Goal: Task Accomplishment & Management: Manage account settings

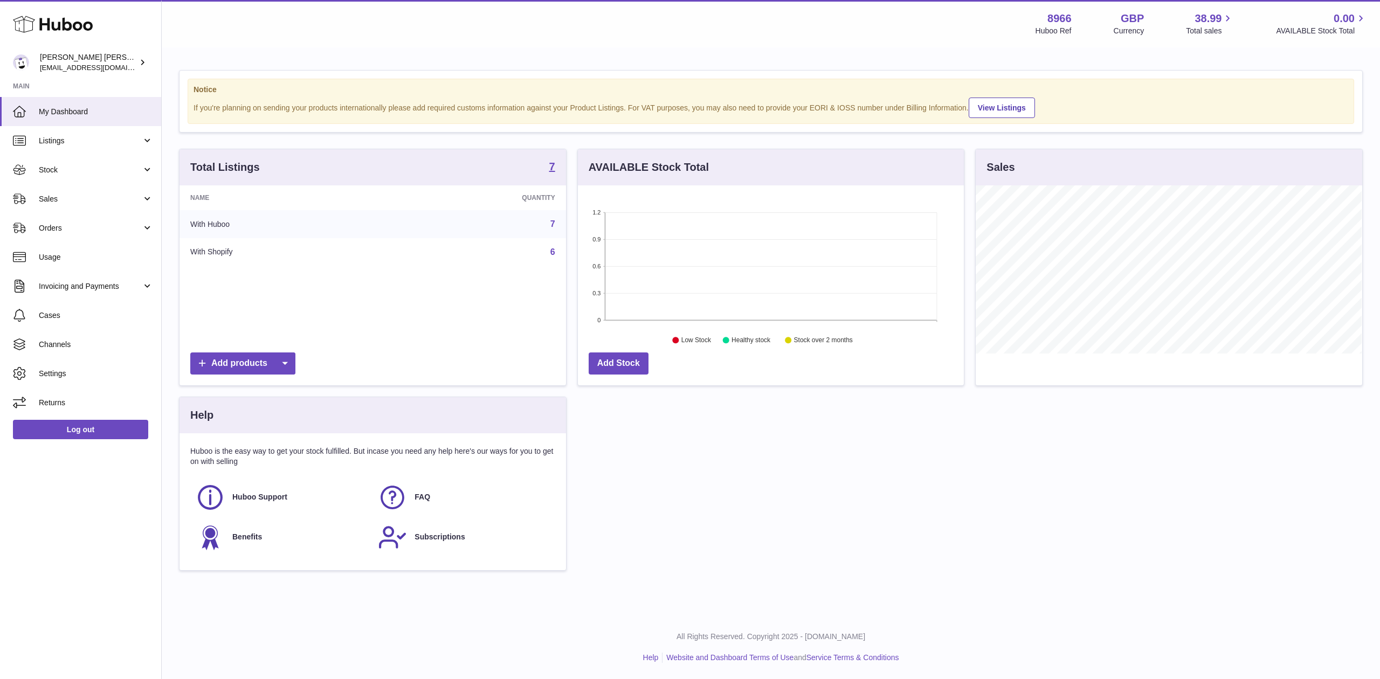
scroll to position [168, 386]
click at [61, 214] on link "Orders" at bounding box center [80, 228] width 161 height 29
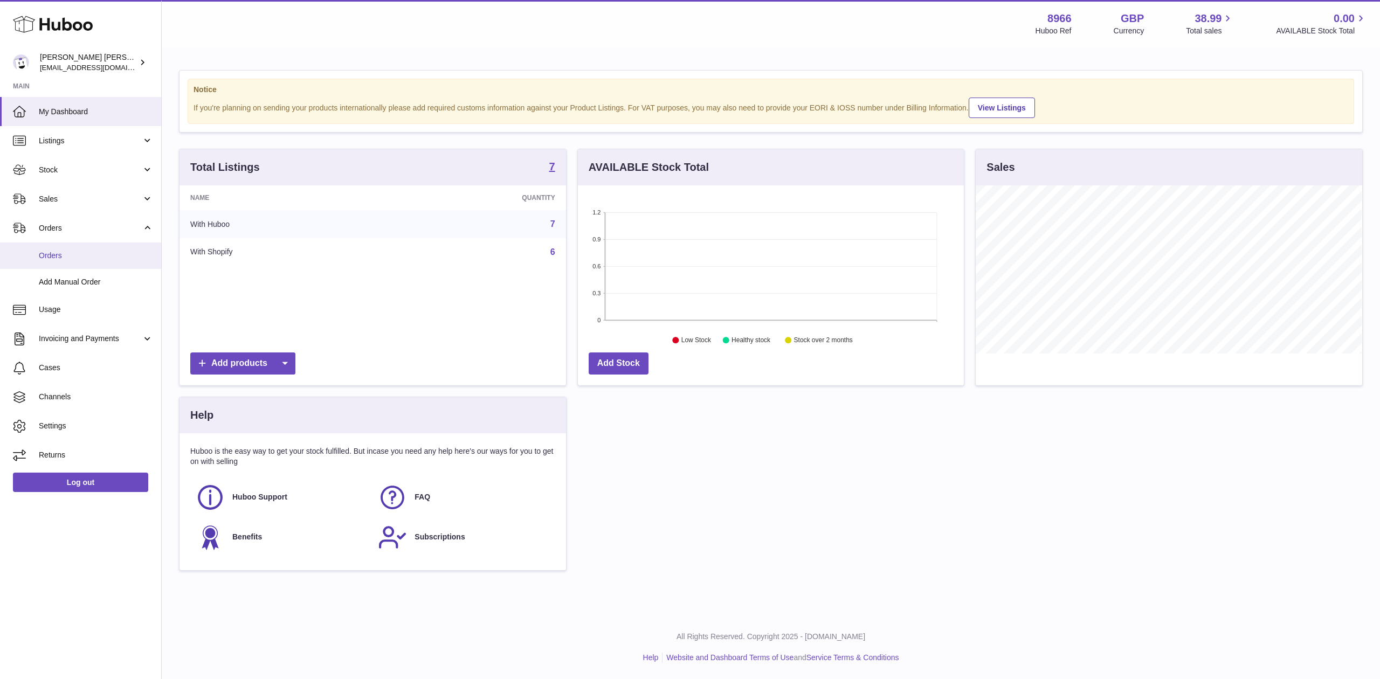
click at [69, 245] on link "Orders" at bounding box center [80, 256] width 161 height 26
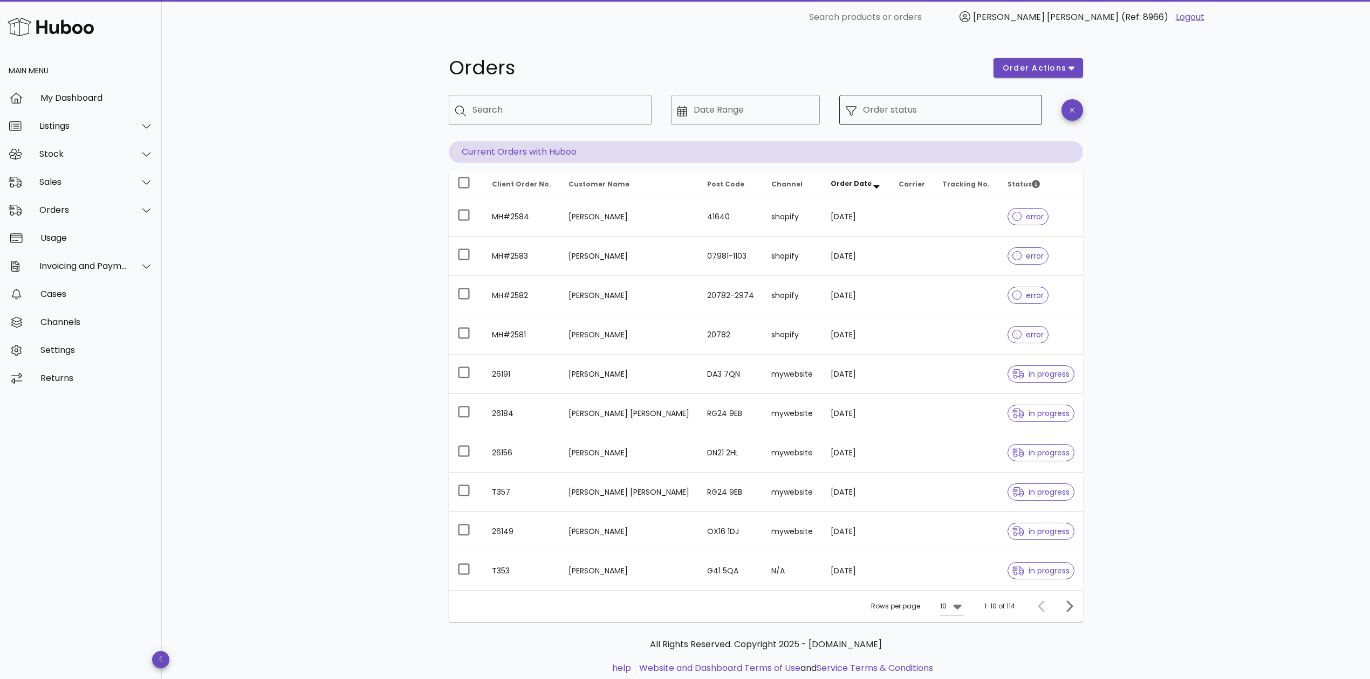
click at [885, 102] on input "Order status" at bounding box center [949, 109] width 173 height 17
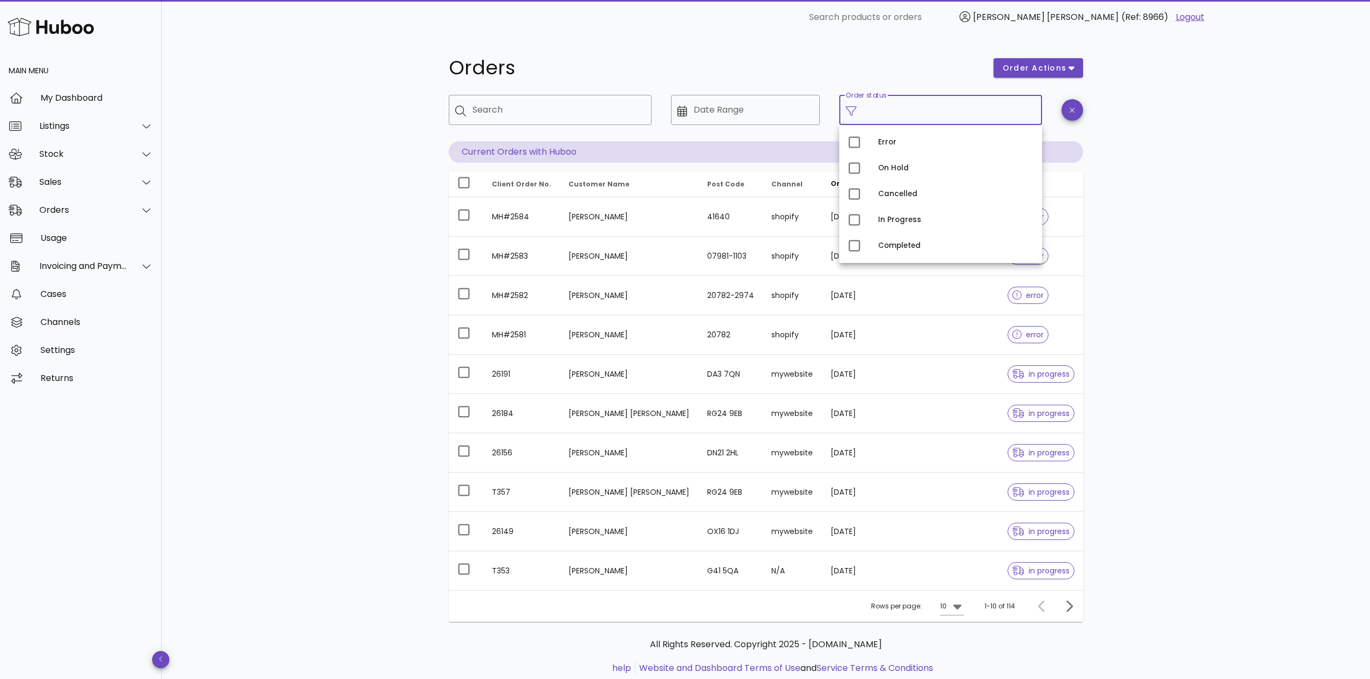
click at [885, 102] on input "Order status" at bounding box center [949, 109] width 173 height 17
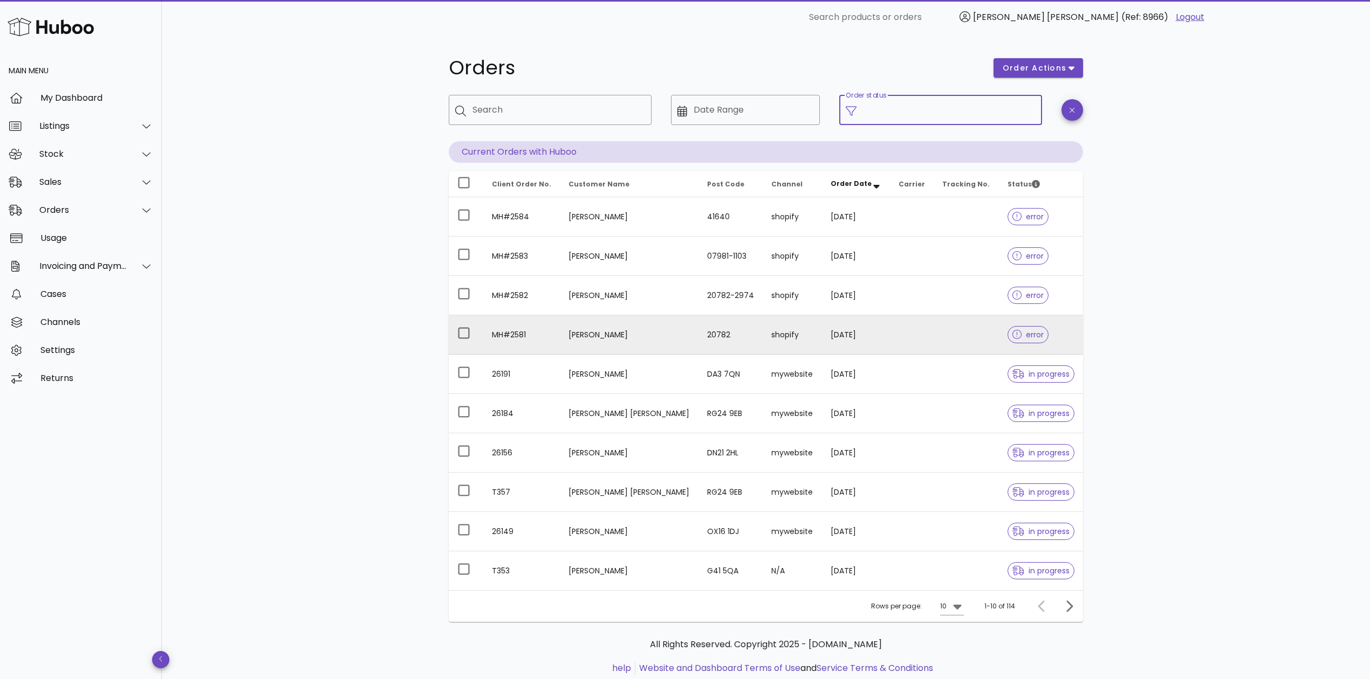
scroll to position [32, 0]
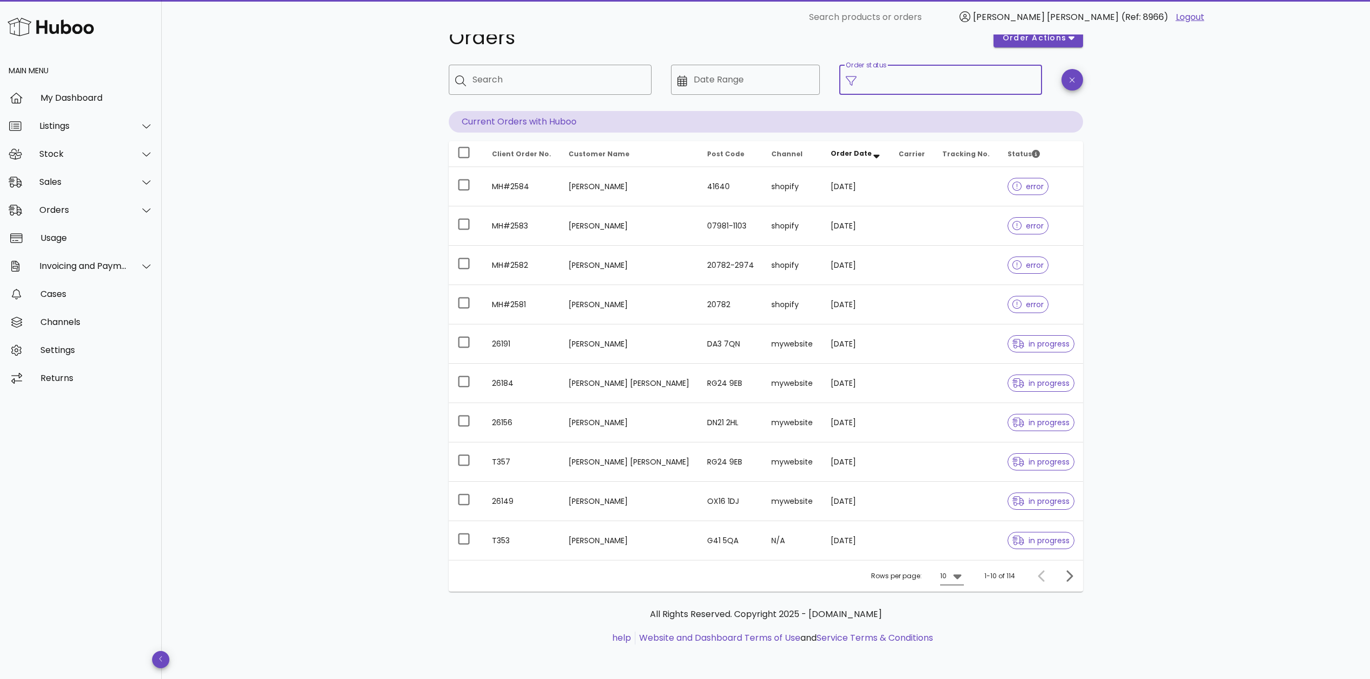
click at [952, 577] on icon at bounding box center [957, 576] width 13 height 13
click at [940, 636] on ul "help Website and Dashboard Terms of Use and Service Terms & Conditions" at bounding box center [765, 638] width 617 height 13
click at [956, 585] on div "10" at bounding box center [952, 576] width 24 height 17
click at [960, 629] on div "50" at bounding box center [955, 638] width 11 height 23
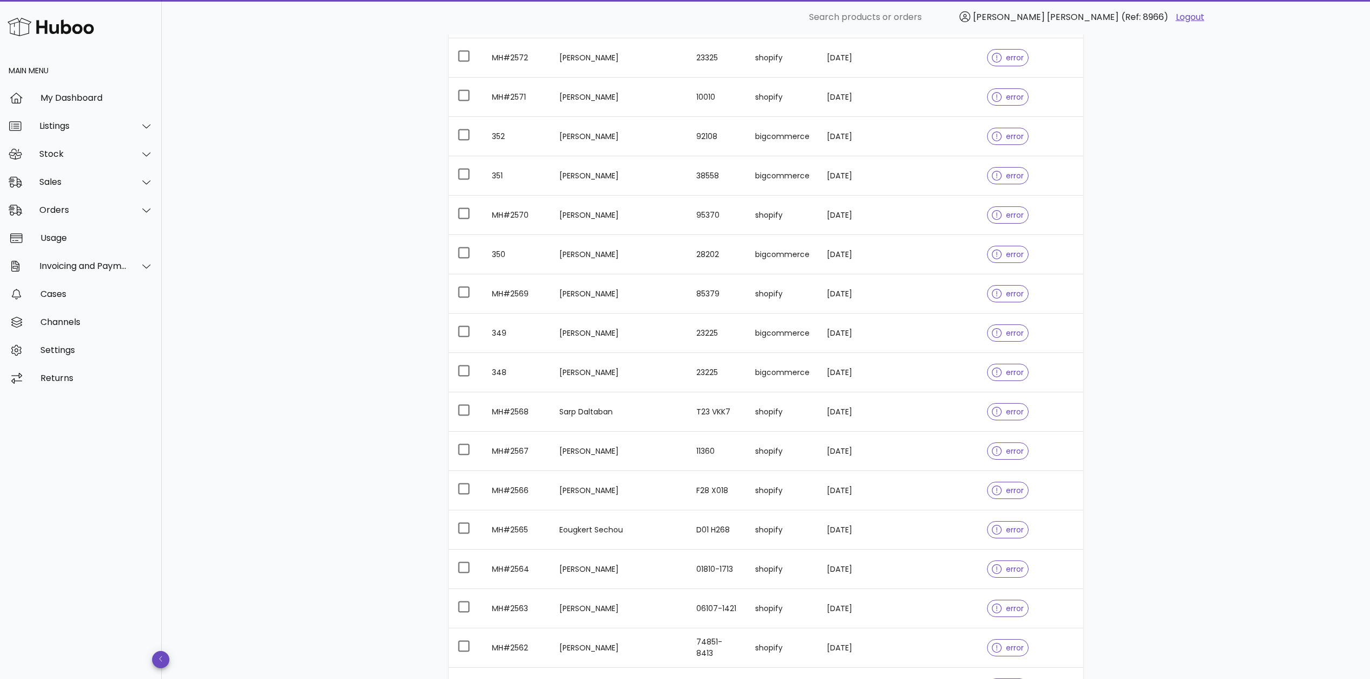
scroll to position [1614, 0]
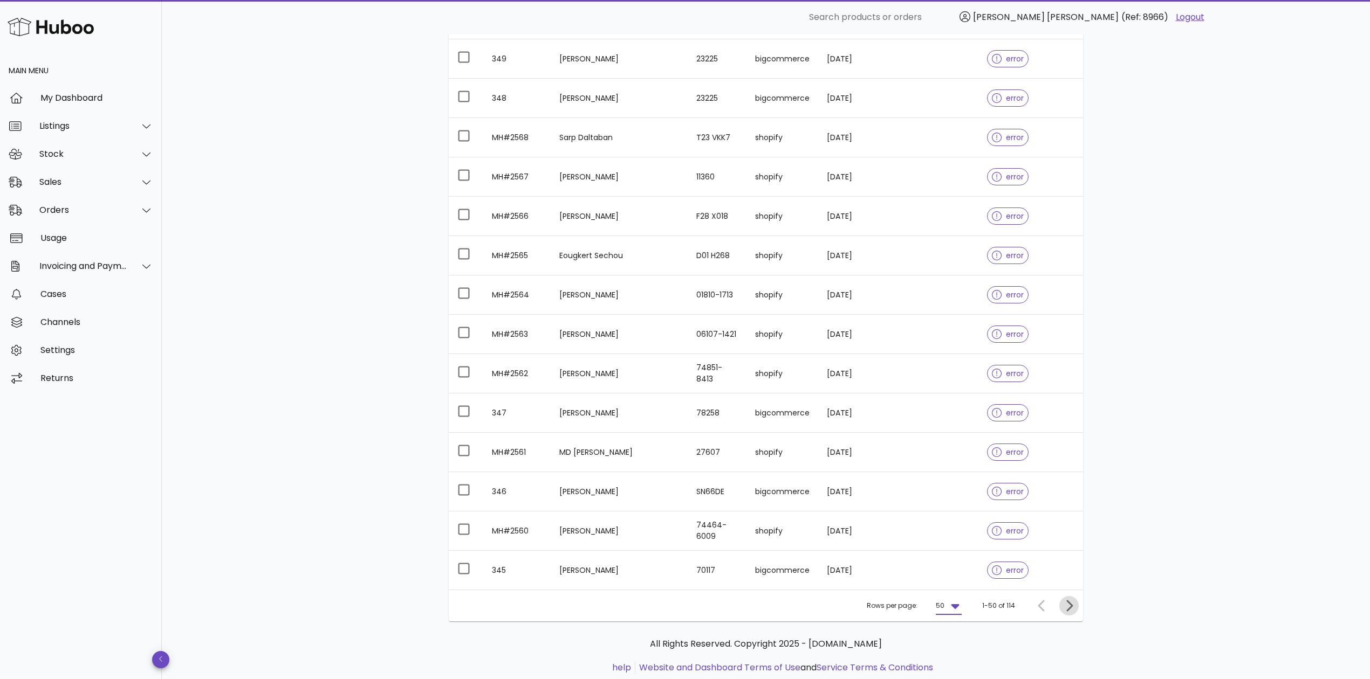
click at [1067, 600] on icon "Next page" at bounding box center [1069, 605] width 6 height 11
click at [1067, 596] on div at bounding box center [1066, 605] width 23 height 19
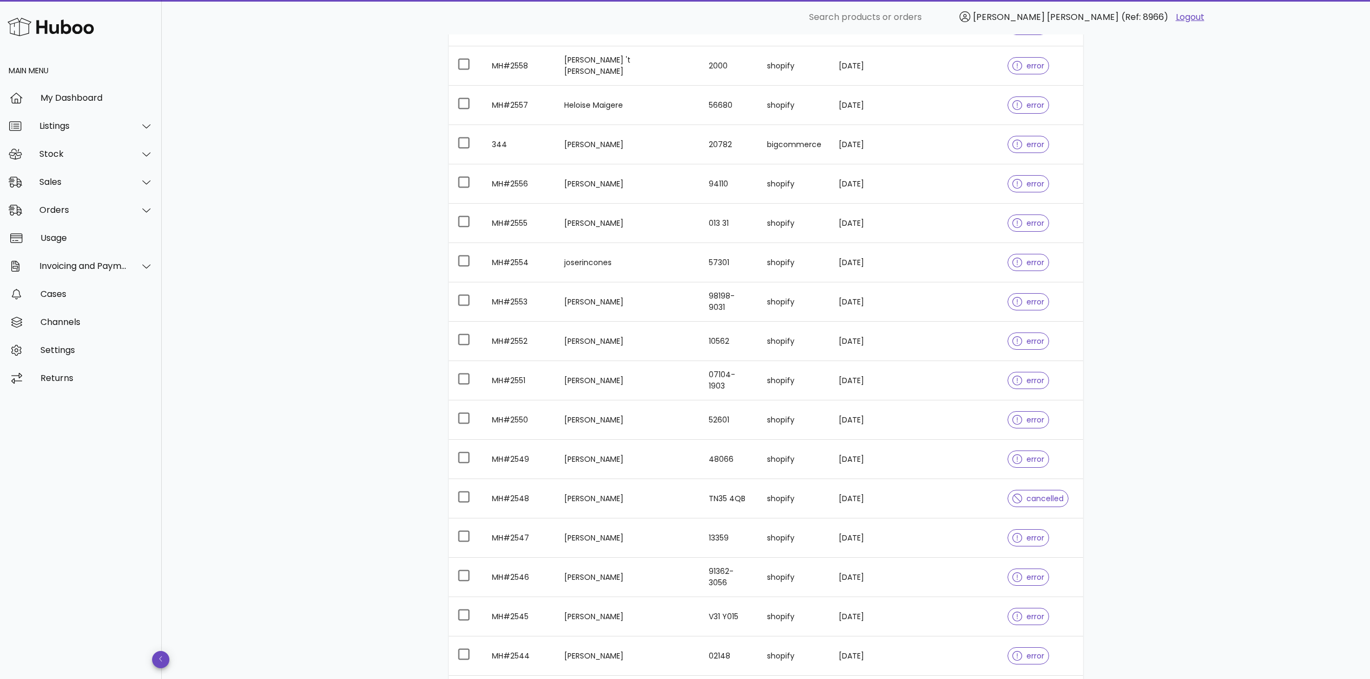
scroll to position [1614, 0]
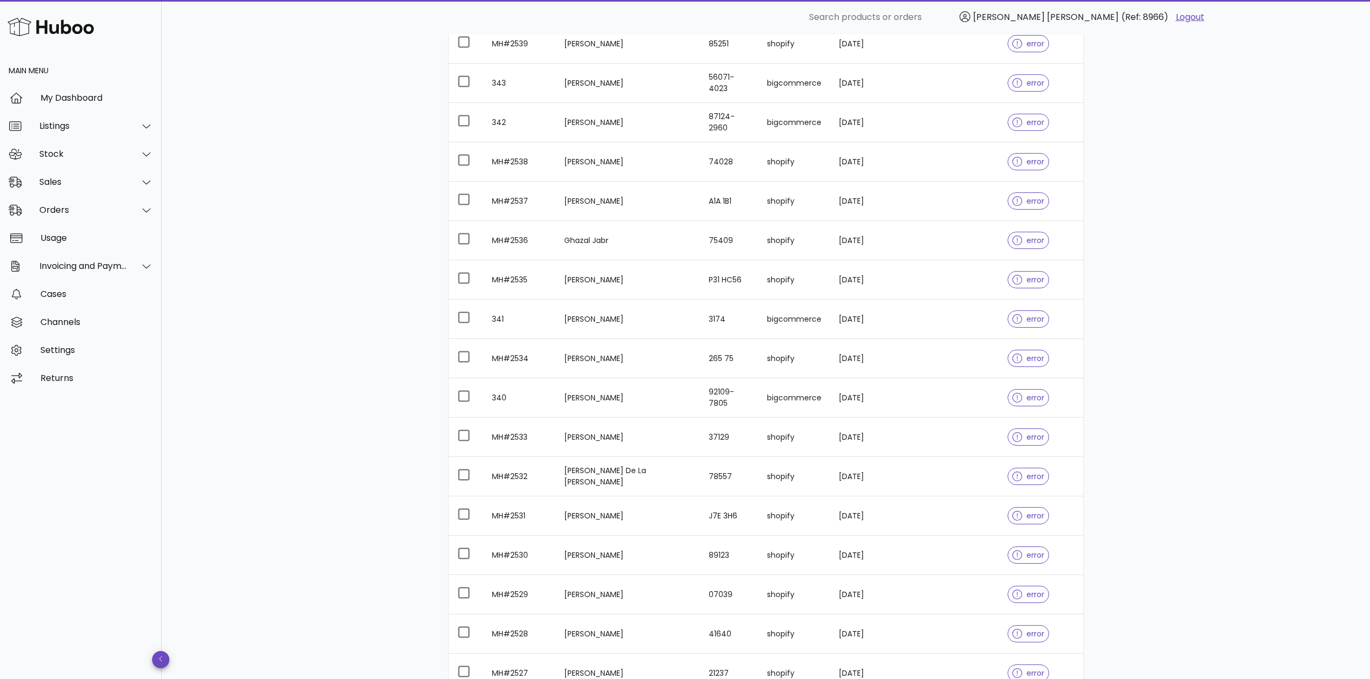
scroll to position [999, 0]
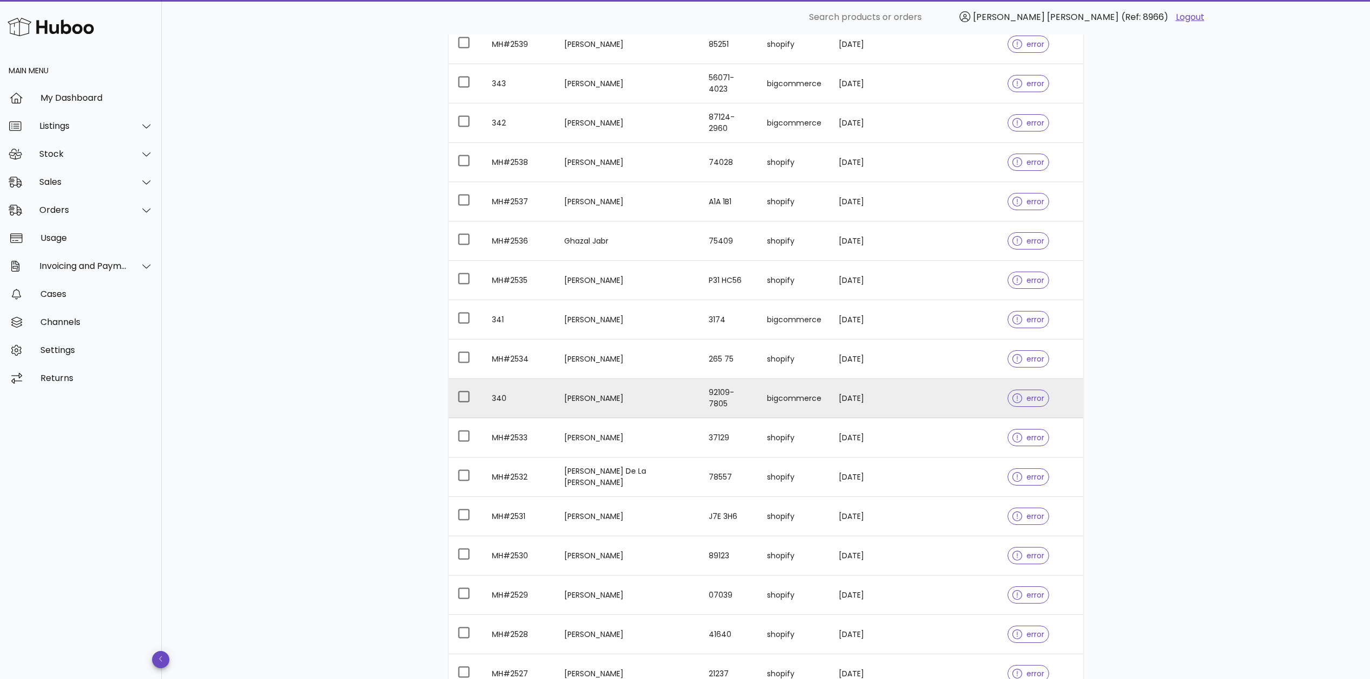
click at [758, 404] on td "bigcommerce" at bounding box center [794, 398] width 72 height 39
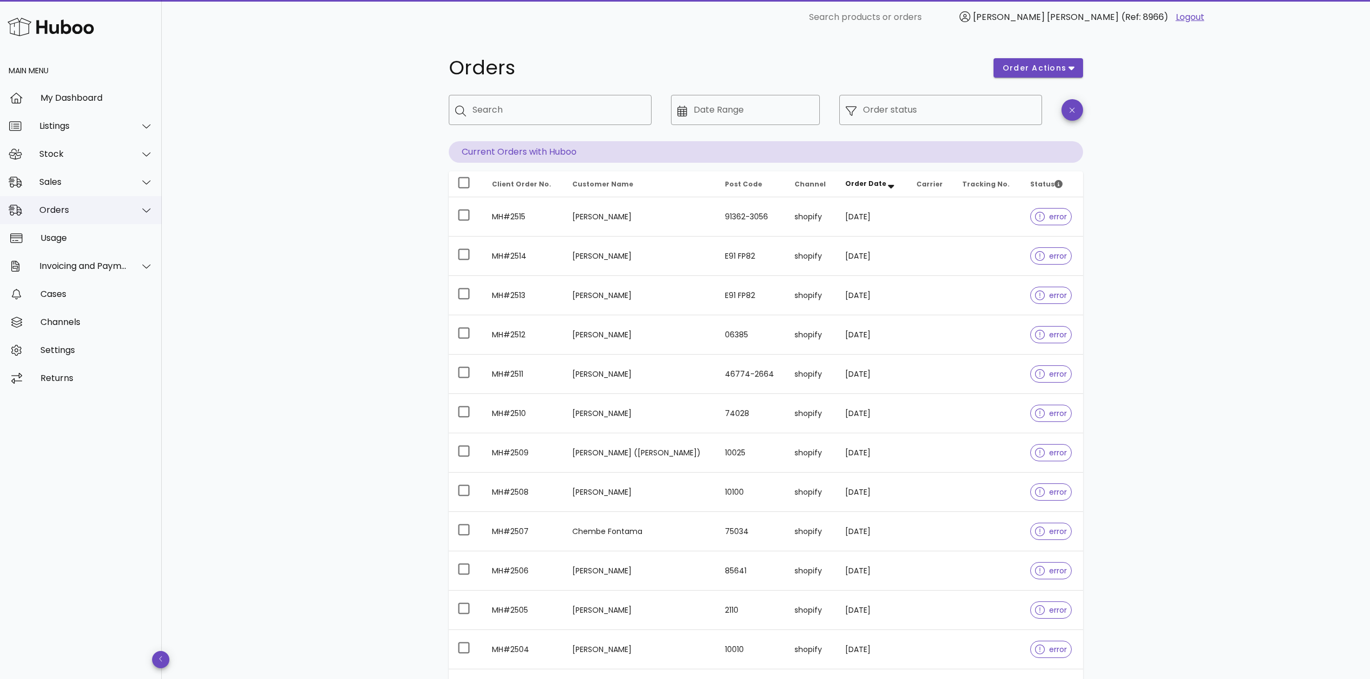
click at [46, 205] on div "Orders" at bounding box center [83, 210] width 88 height 10
click at [59, 193] on div "Sales" at bounding box center [81, 182] width 162 height 28
click at [63, 206] on div "Sales" at bounding box center [96, 209] width 114 height 10
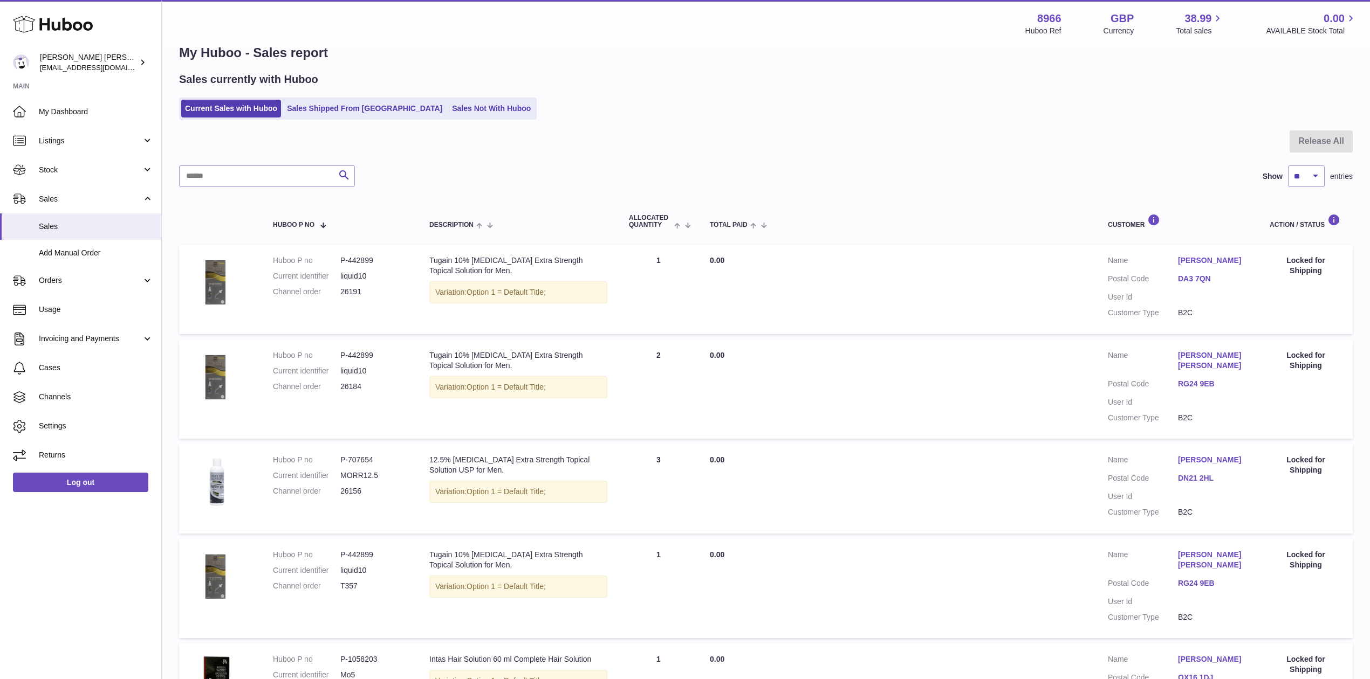
scroll to position [26, 0]
click at [354, 111] on link "Sales Shipped From Huboo" at bounding box center [364, 108] width 163 height 18
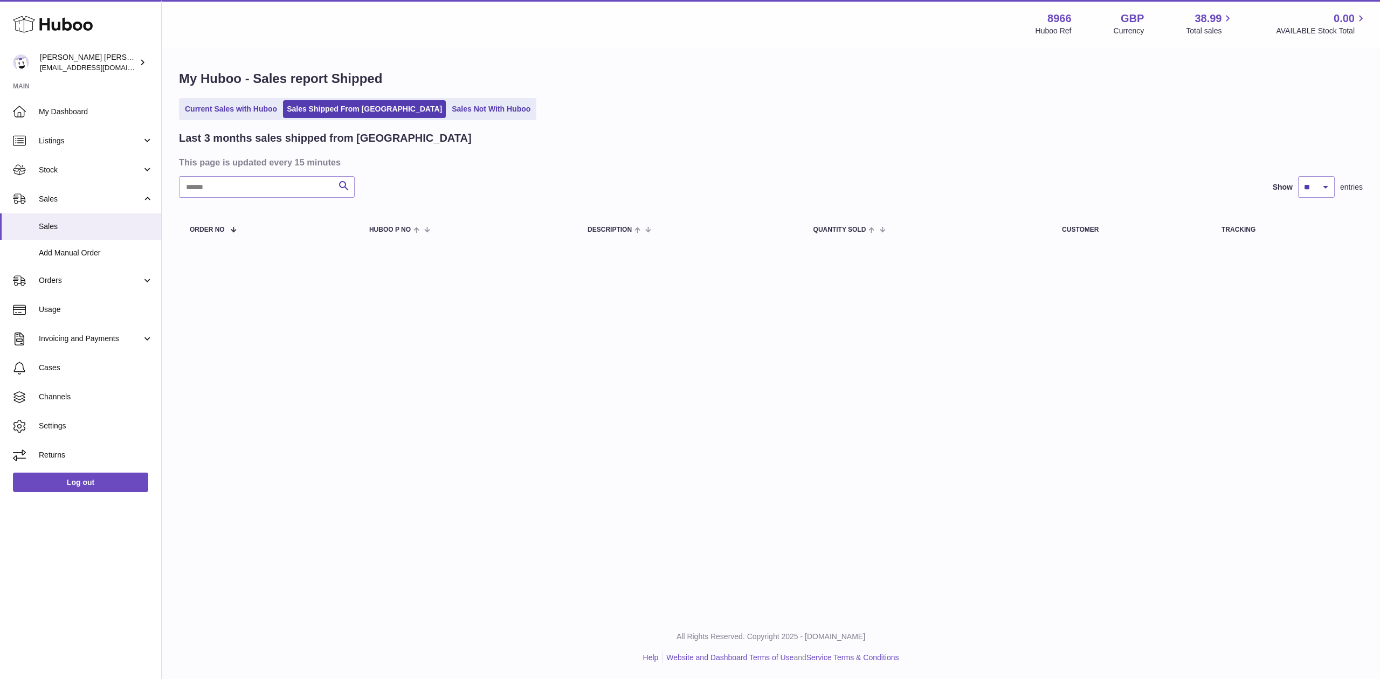
click at [460, 98] on ul "Current Sales with Huboo Sales Shipped From [GEOGRAPHIC_DATA] Sales Not With Hu…" at bounding box center [357, 109] width 357 height 22
click at [460, 107] on link "Sales Not With Huboo" at bounding box center [491, 109] width 86 height 18
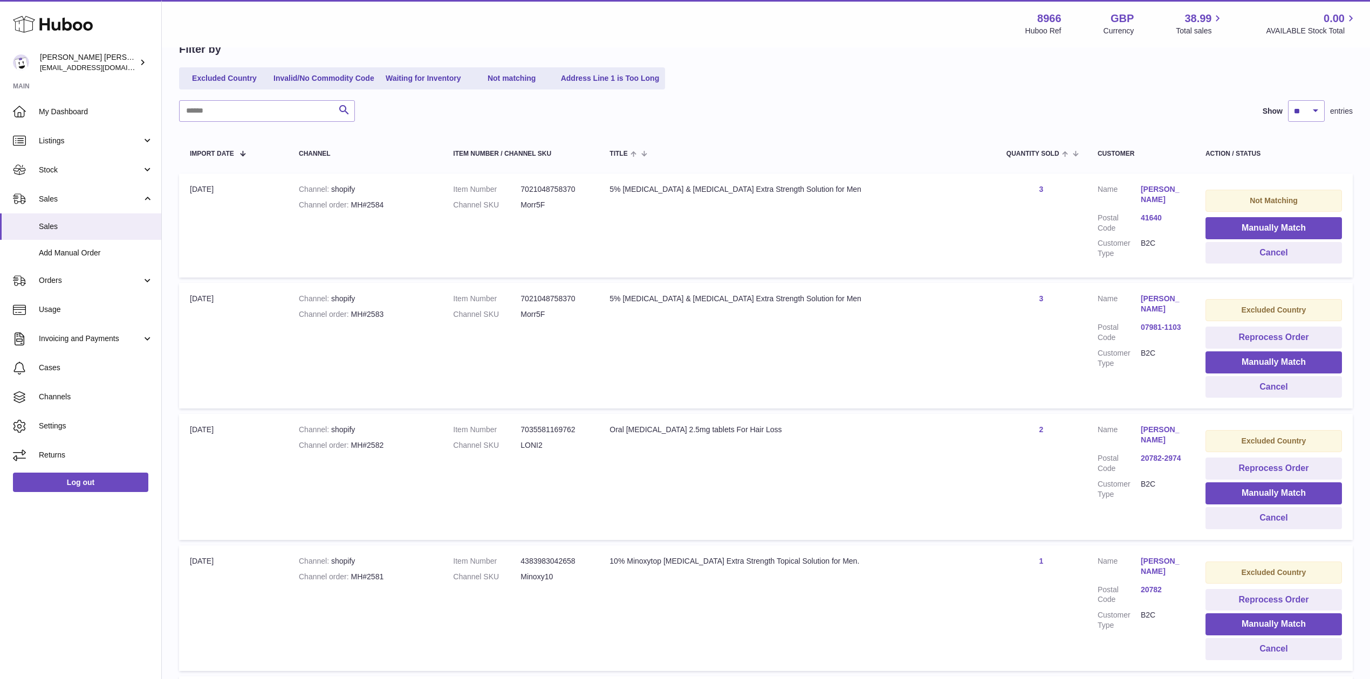
scroll to position [115, 0]
click at [67, 276] on span "Orders" at bounding box center [90, 281] width 103 height 10
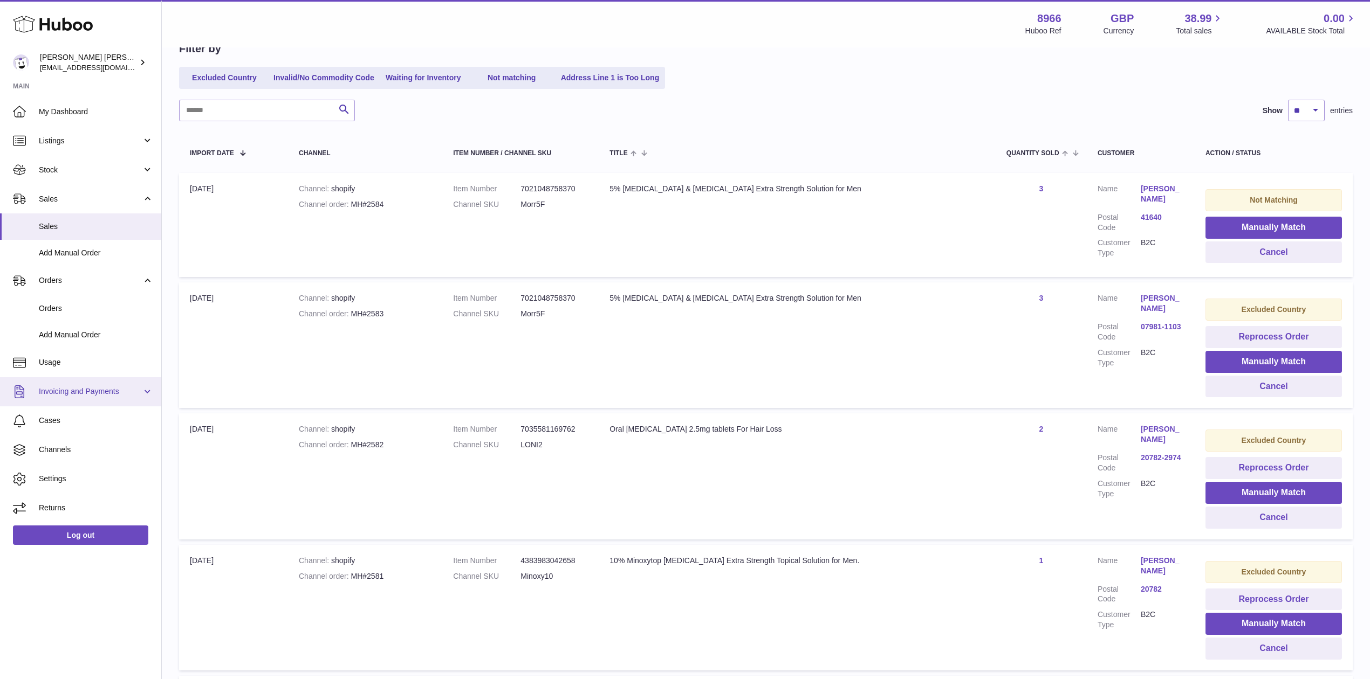
click at [81, 384] on link "Invoicing and Payments" at bounding box center [80, 391] width 161 height 29
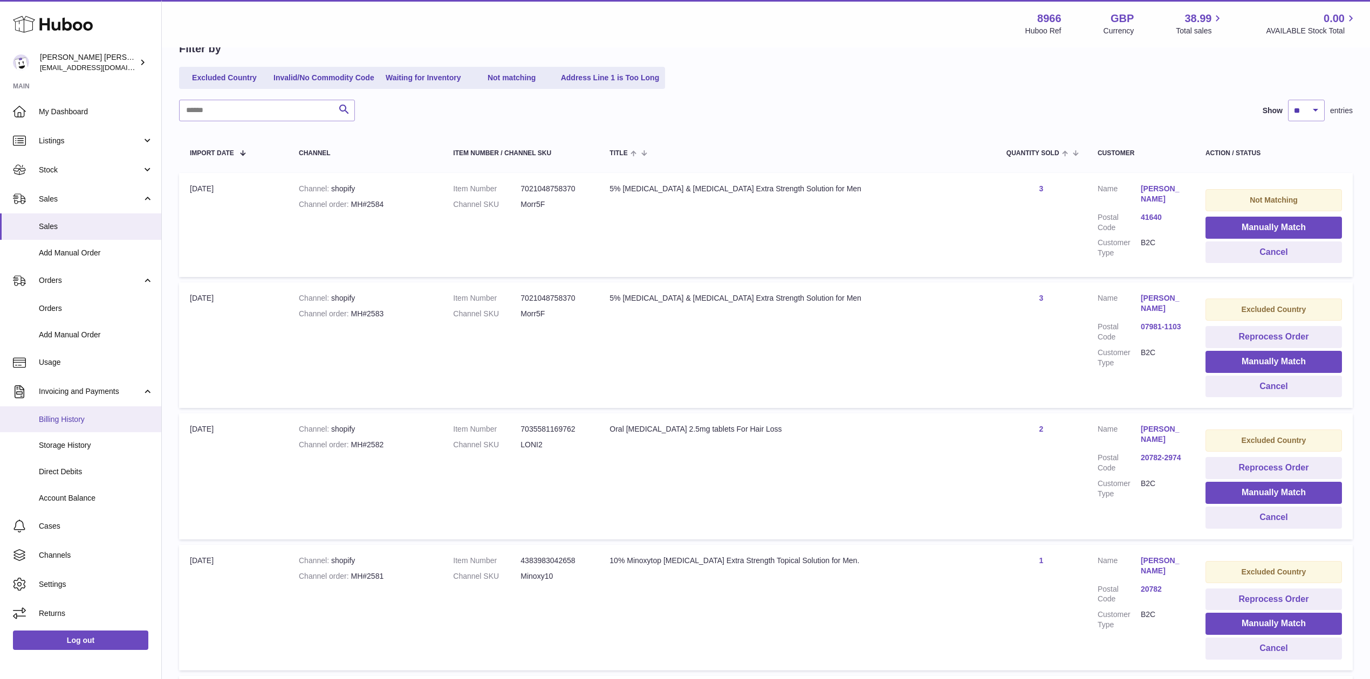
click at [88, 423] on span "Billing History" at bounding box center [96, 420] width 114 height 10
